Goal: Task Accomplishment & Management: Use online tool/utility

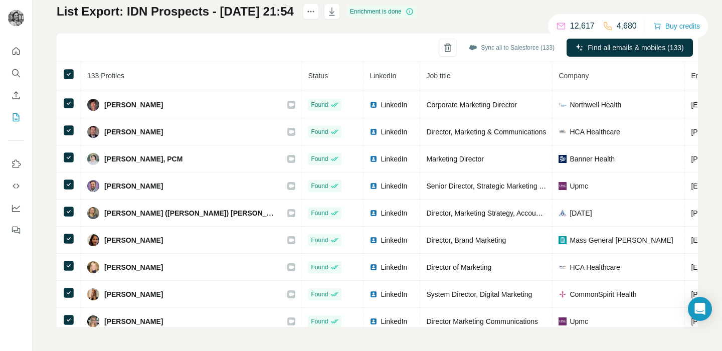
scroll to position [781, 0]
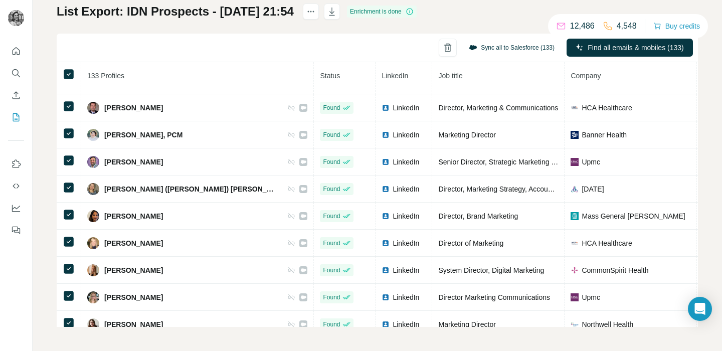
click at [494, 41] on button "Sync all to Salesforce (133)" at bounding box center [512, 47] width 100 height 15
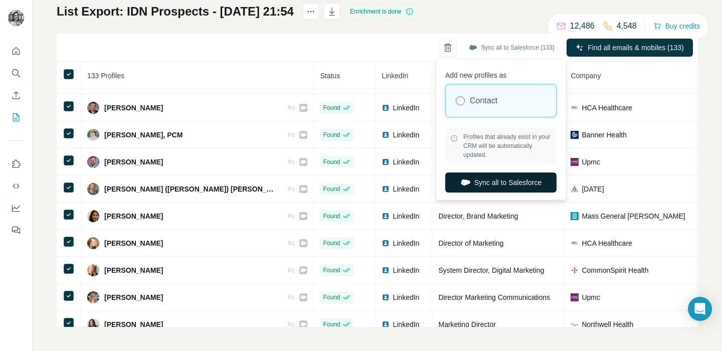
click at [477, 186] on button "Sync all to Salesforce" at bounding box center [501, 183] width 111 height 20
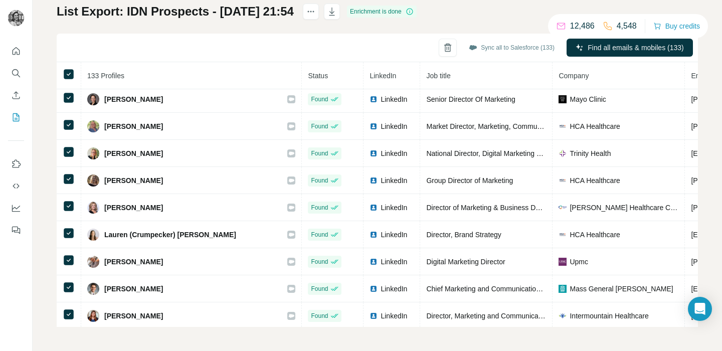
scroll to position [404, 0]
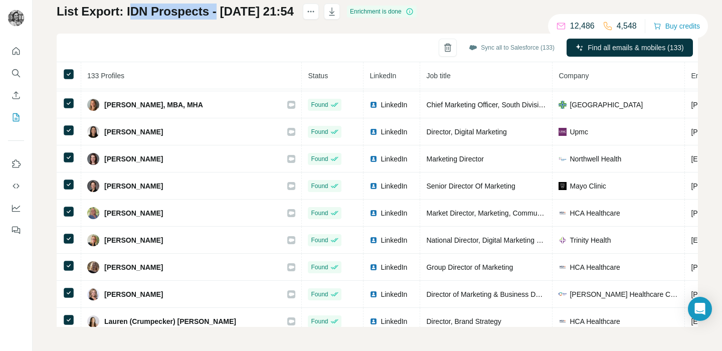
drag, startPoint x: 128, startPoint y: 11, endPoint x: 115, endPoint y: 49, distance: 40.8
click at [294, 10] on h1 "List Export: IDN Prospects - [DATE] 21:54" at bounding box center [175, 12] width 237 height 16
click at [205, 6] on h1 "List Export: IDN Prospects - [DATE] 21:54" at bounding box center [175, 12] width 237 height 16
drag, startPoint x: 126, startPoint y: 11, endPoint x: 209, endPoint y: 12, distance: 83.3
click at [209, 12] on h1 "List Export: IDN Prospects - [DATE] 21:54" at bounding box center [175, 12] width 237 height 16
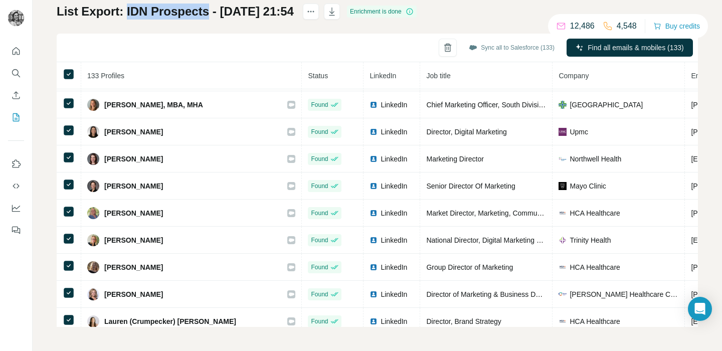
copy h1 "IDN Prospects"
